Goal: Information Seeking & Learning: Learn about a topic

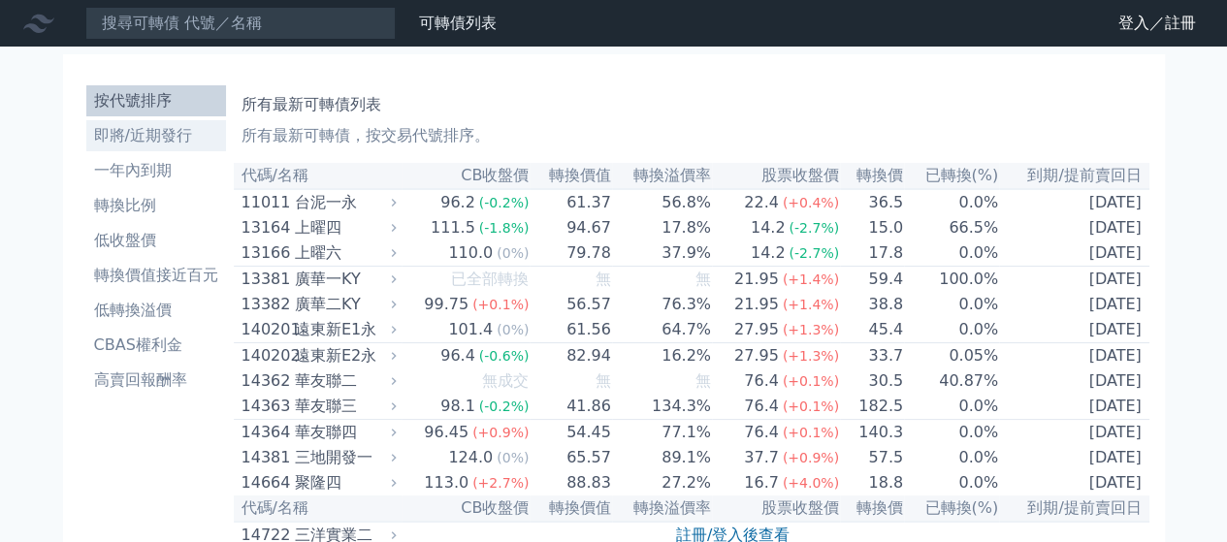
click at [226, 124] on li "即將/近期發行" at bounding box center [156, 135] width 140 height 23
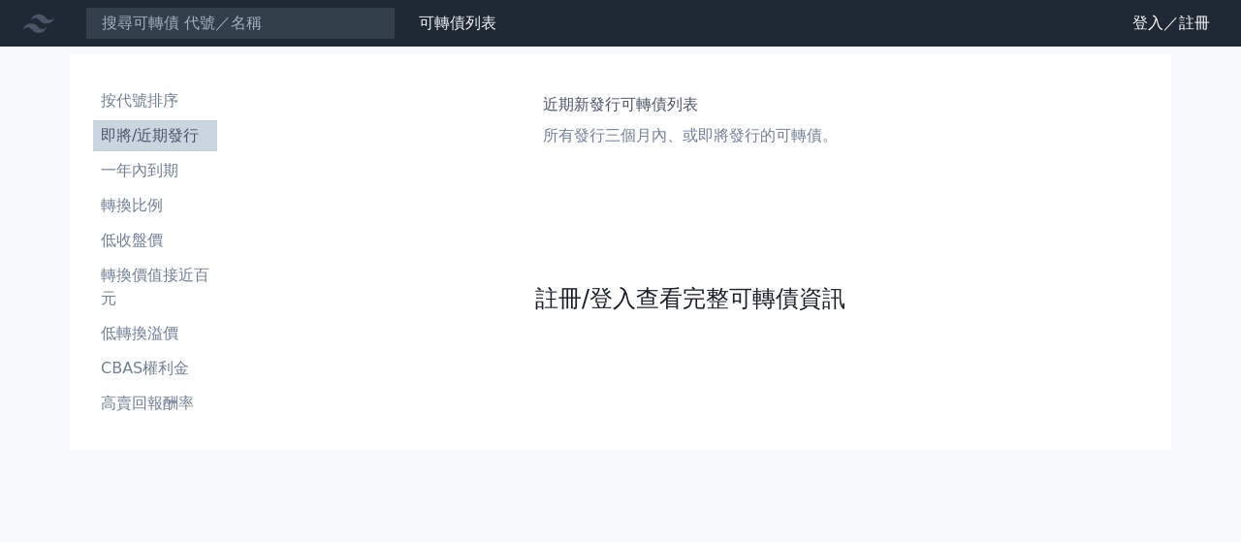
click at [607, 283] on link "註冊/登入查看完整可轉債資訊" at bounding box center [690, 298] width 310 height 31
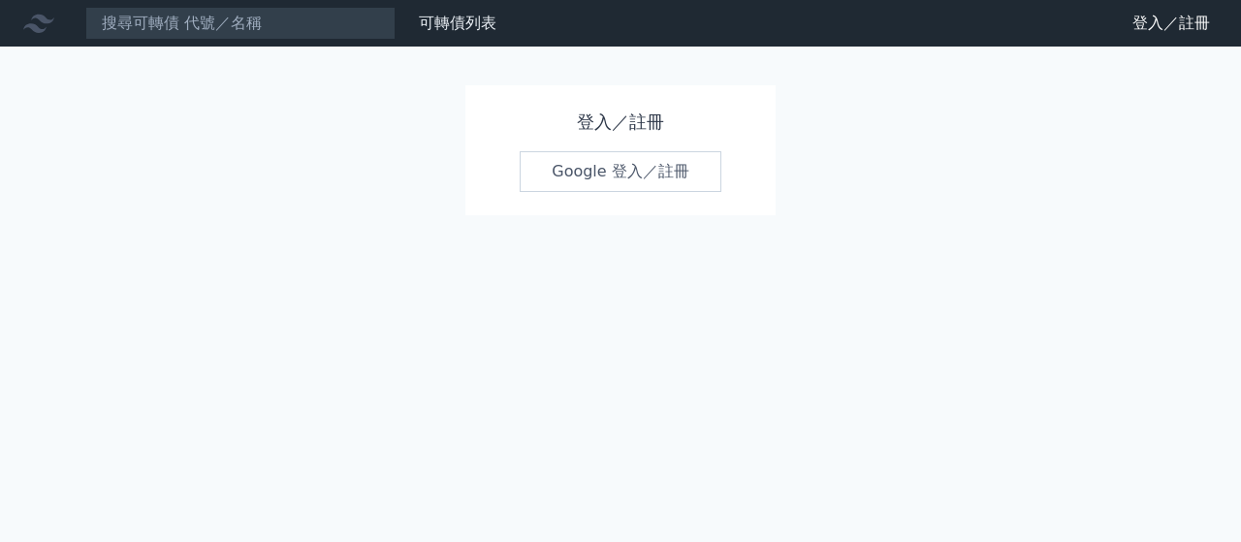
click at [593, 151] on link "Google 登入／註冊" at bounding box center [621, 171] width 202 height 41
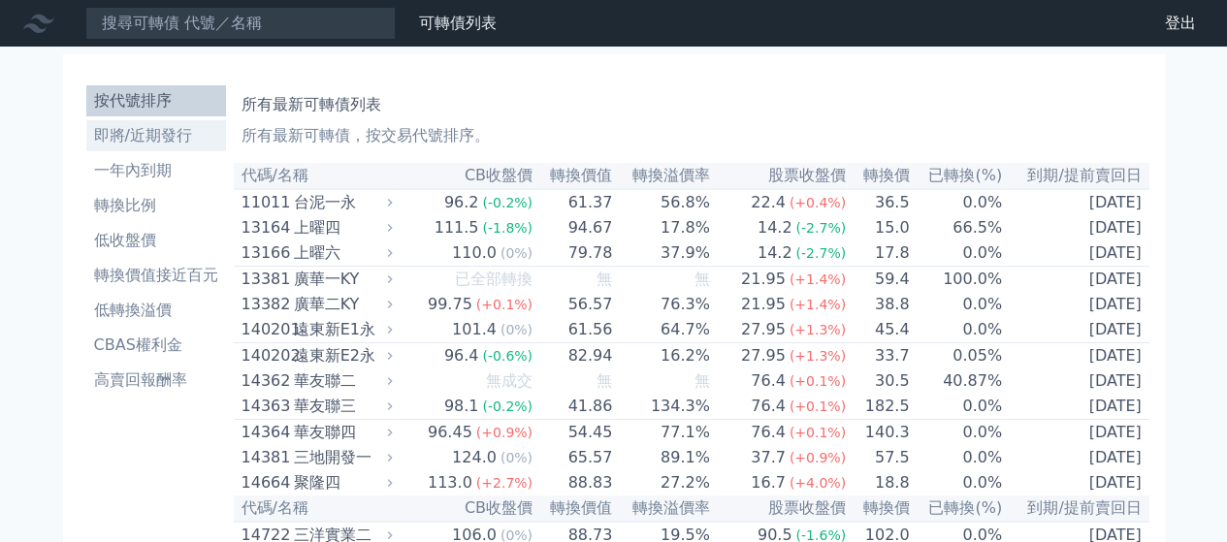
click at [226, 124] on li "即將/近期發行" at bounding box center [156, 135] width 140 height 23
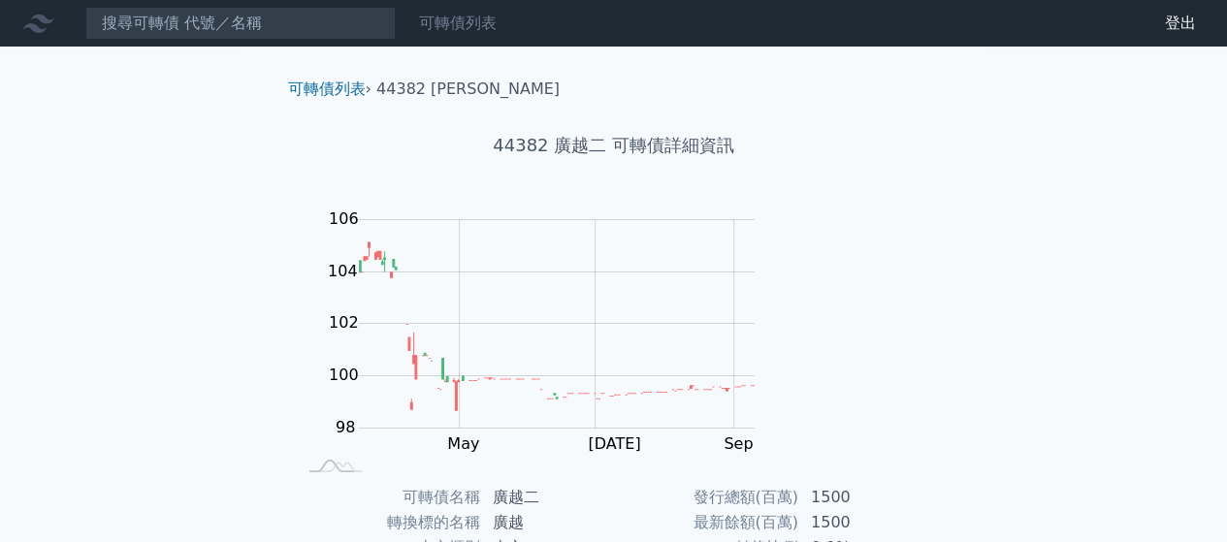
click at [419, 16] on link "可轉債列表" at bounding box center [458, 23] width 78 height 18
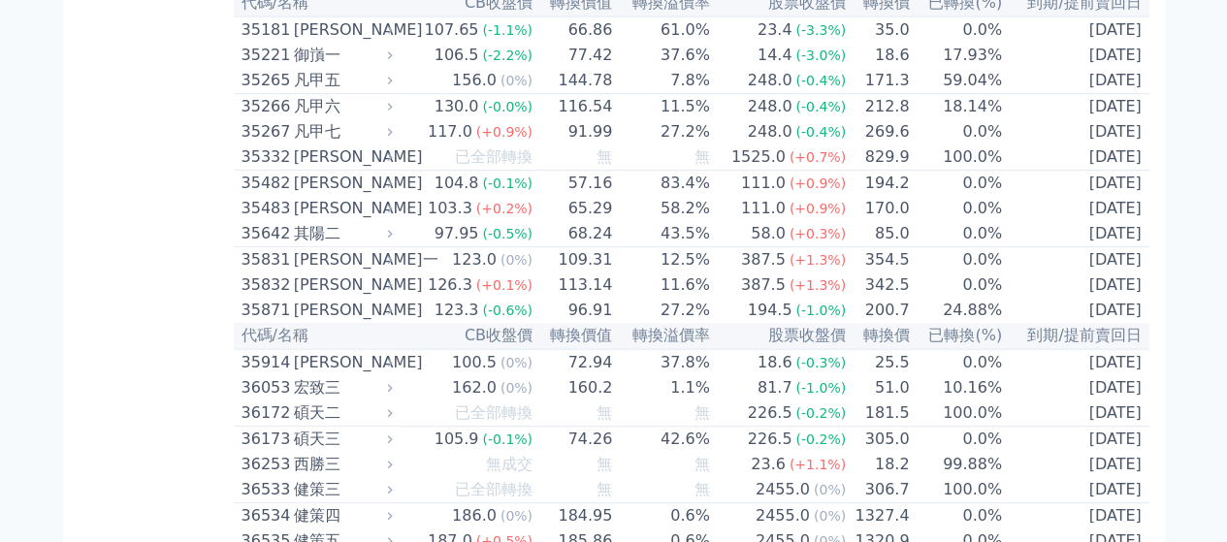
scroll to position [3976, 0]
